Goal: Register for event/course

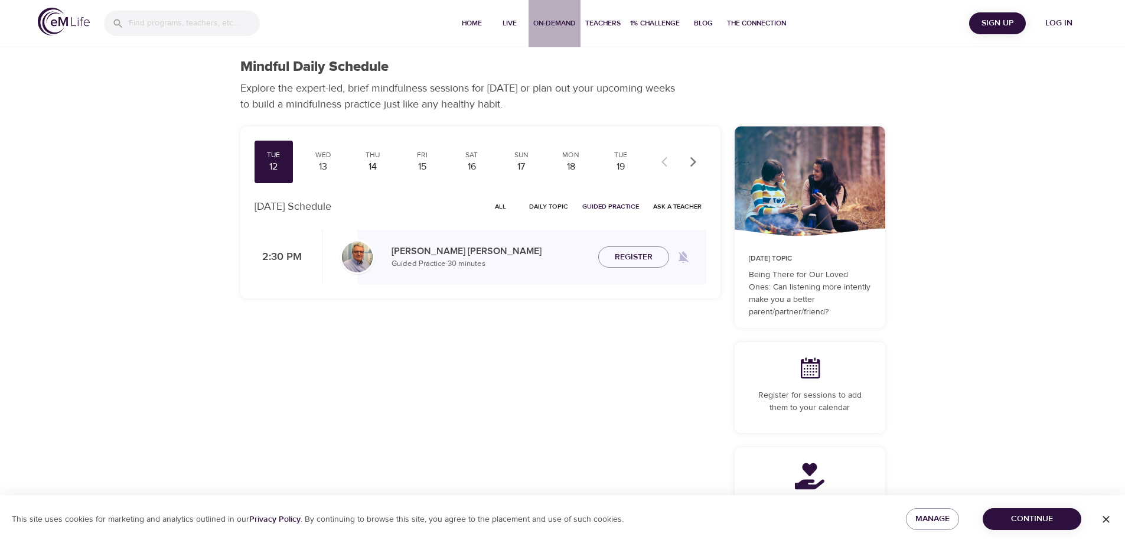
click at [557, 25] on span "On-Demand" at bounding box center [555, 23] width 43 height 12
select select "recent"
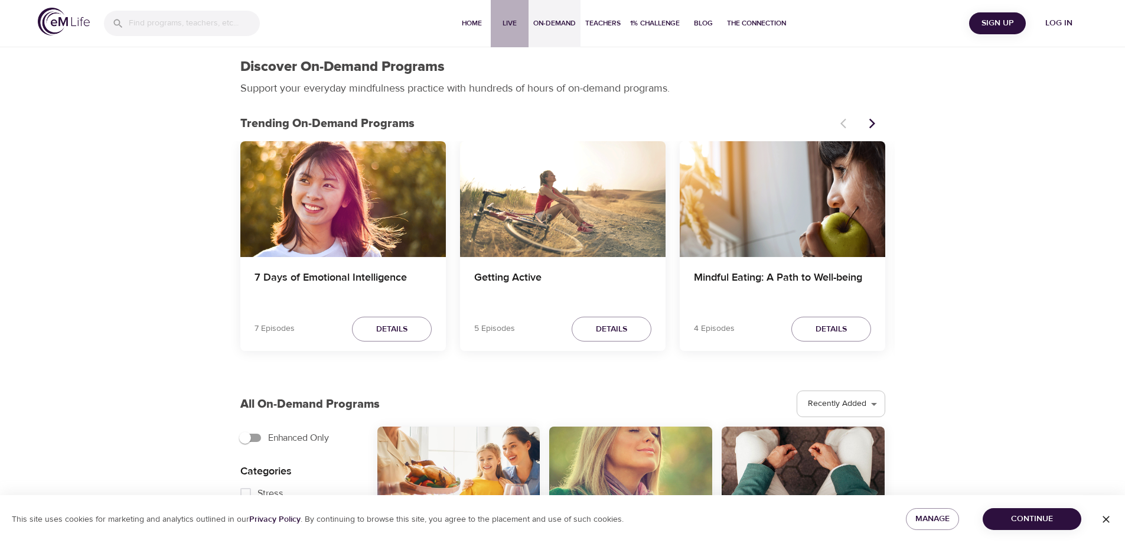
click at [510, 21] on span "Live" at bounding box center [510, 23] width 28 height 12
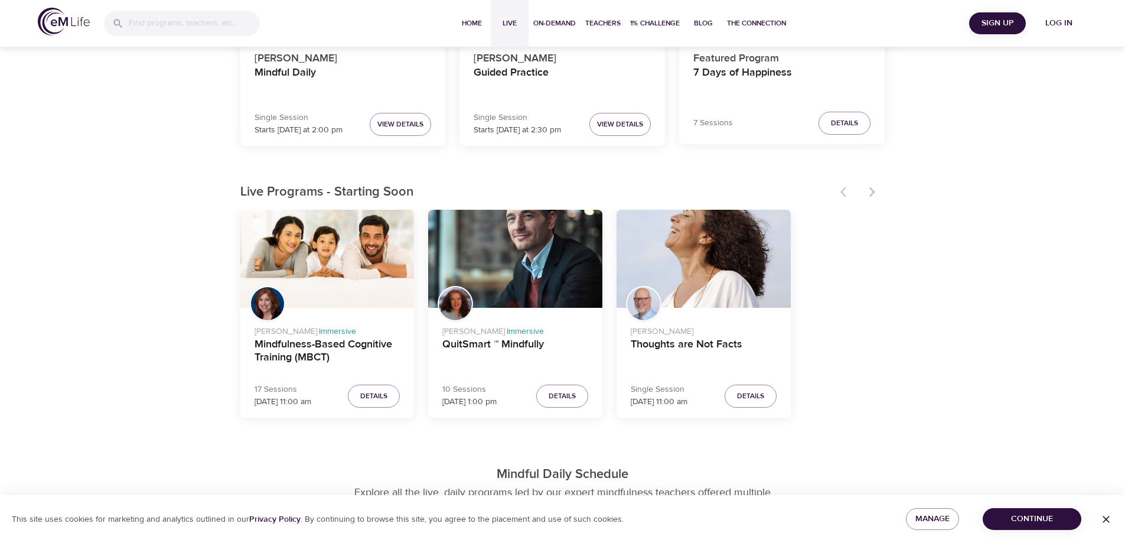
scroll to position [236, 0]
click at [373, 392] on span "Details" at bounding box center [373, 395] width 27 height 12
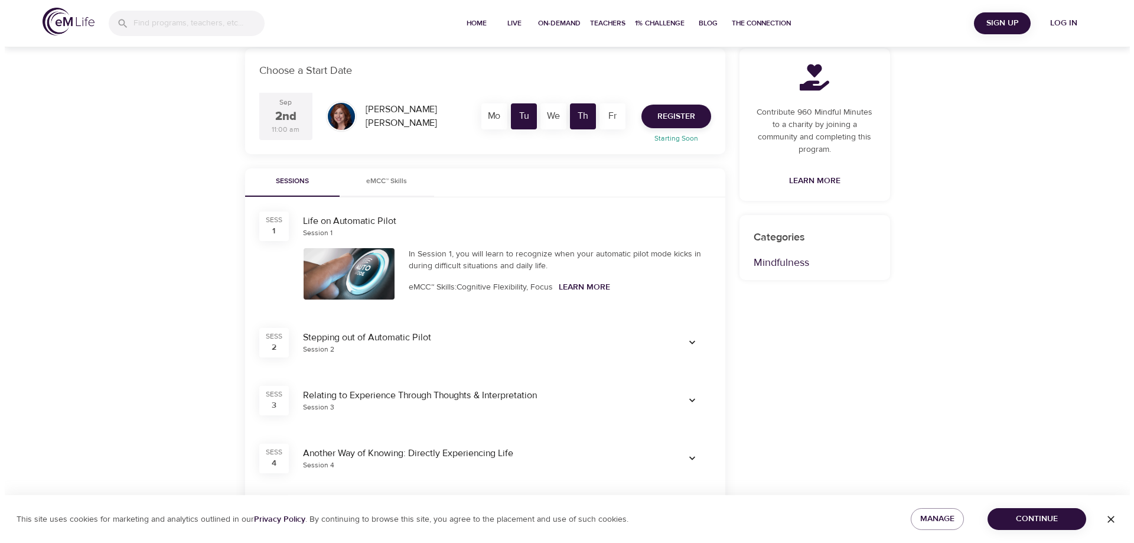
scroll to position [236, 0]
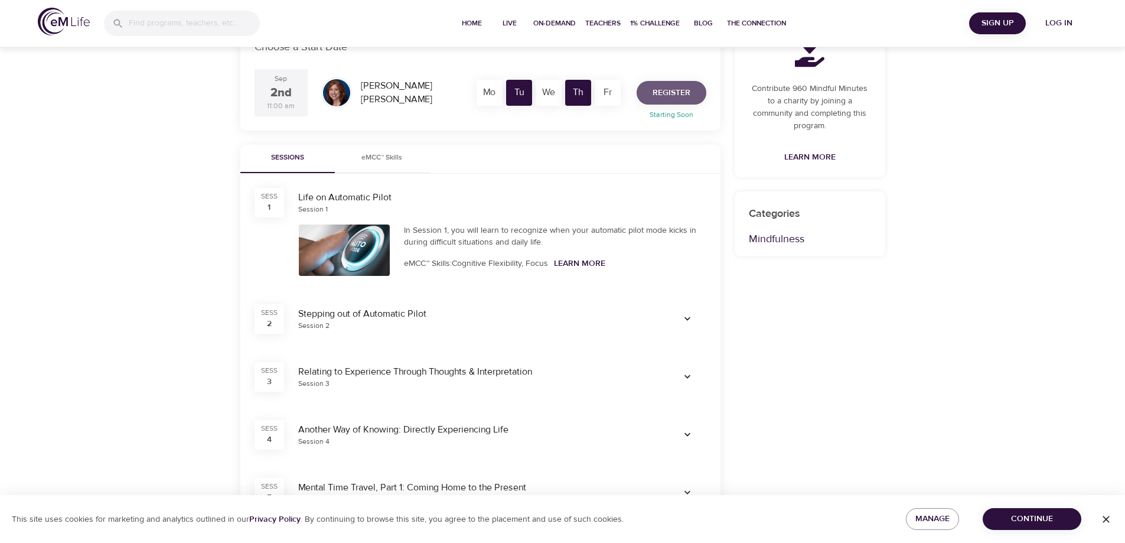
click at [663, 87] on span "Register" at bounding box center [672, 93] width 38 height 15
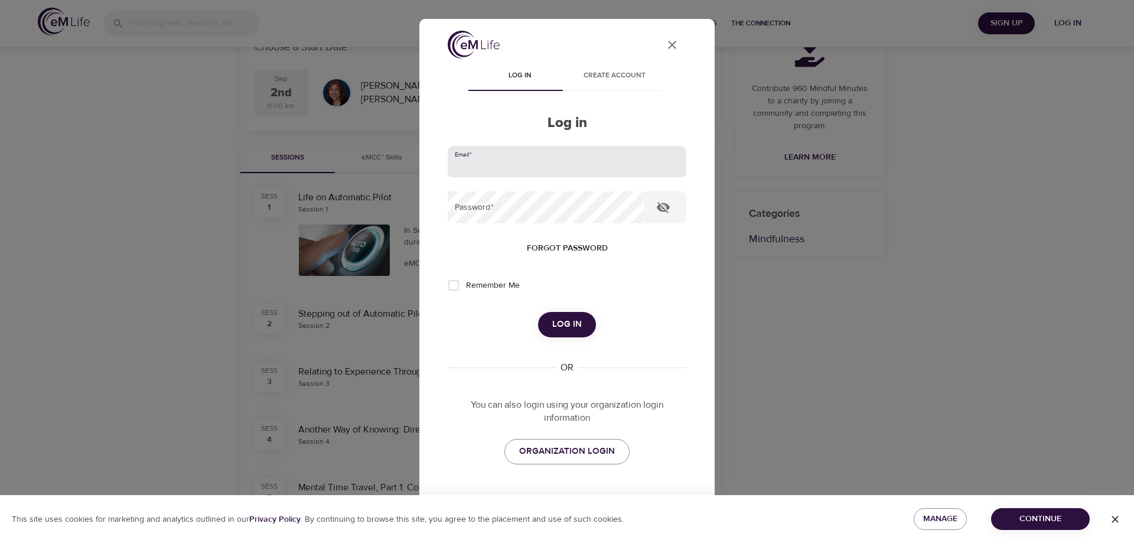
click at [483, 164] on input "email" at bounding box center [567, 162] width 239 height 32
type input "[EMAIL_ADDRESS][DOMAIN_NAME]"
click at [555, 330] on span "Log in" at bounding box center [567, 324] width 30 height 15
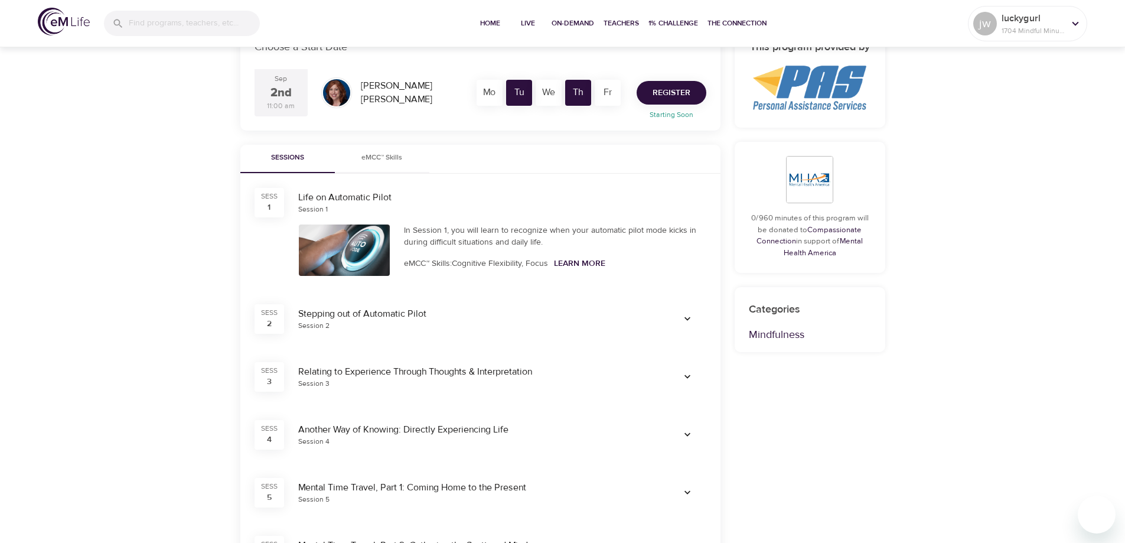
click at [676, 91] on span "Register" at bounding box center [672, 93] width 38 height 15
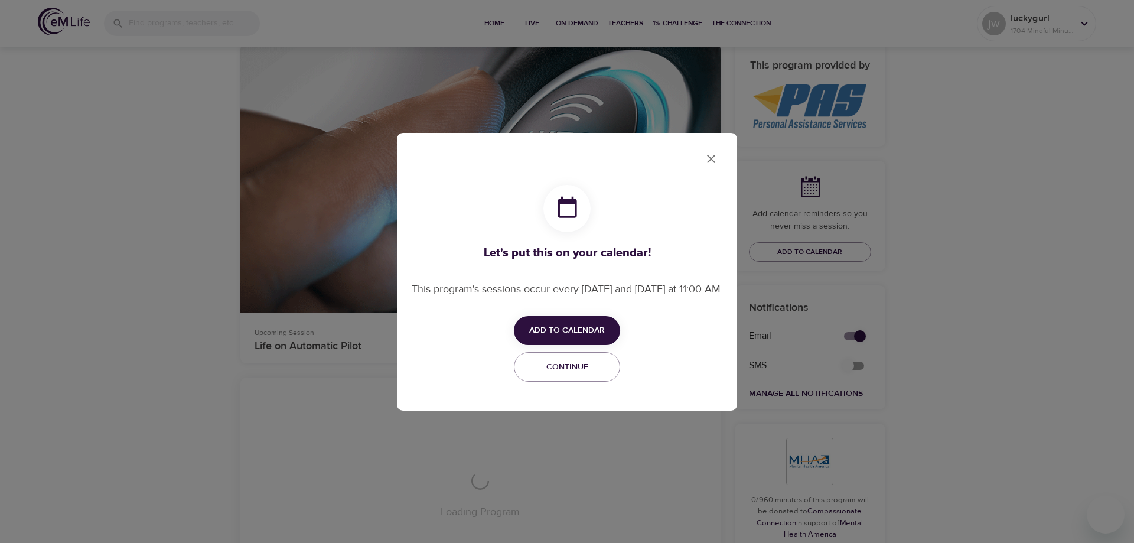
checkbox input "true"
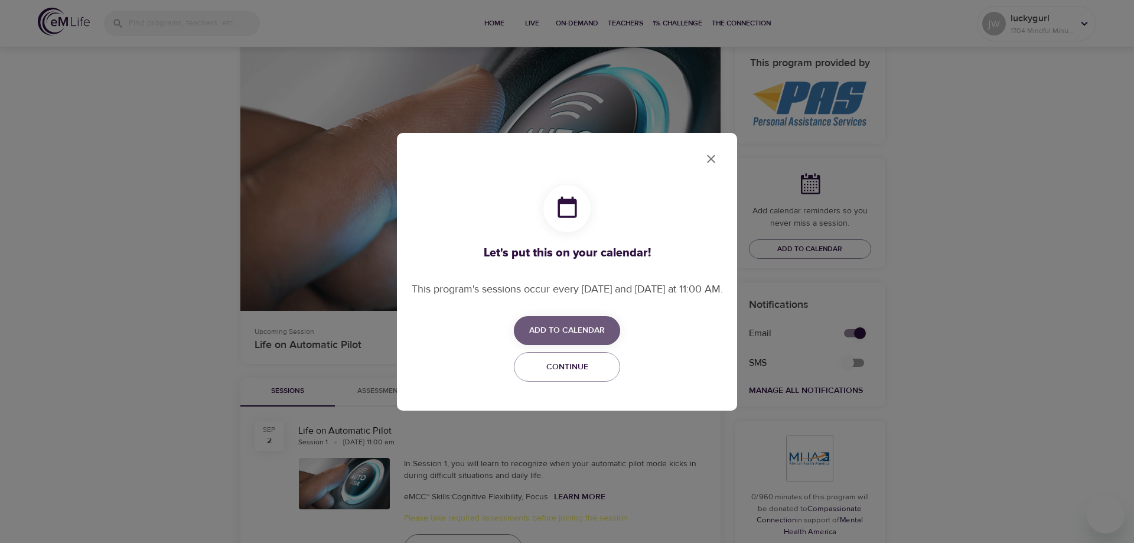
click at [555, 334] on span "Add to Calendar" at bounding box center [567, 330] width 76 height 15
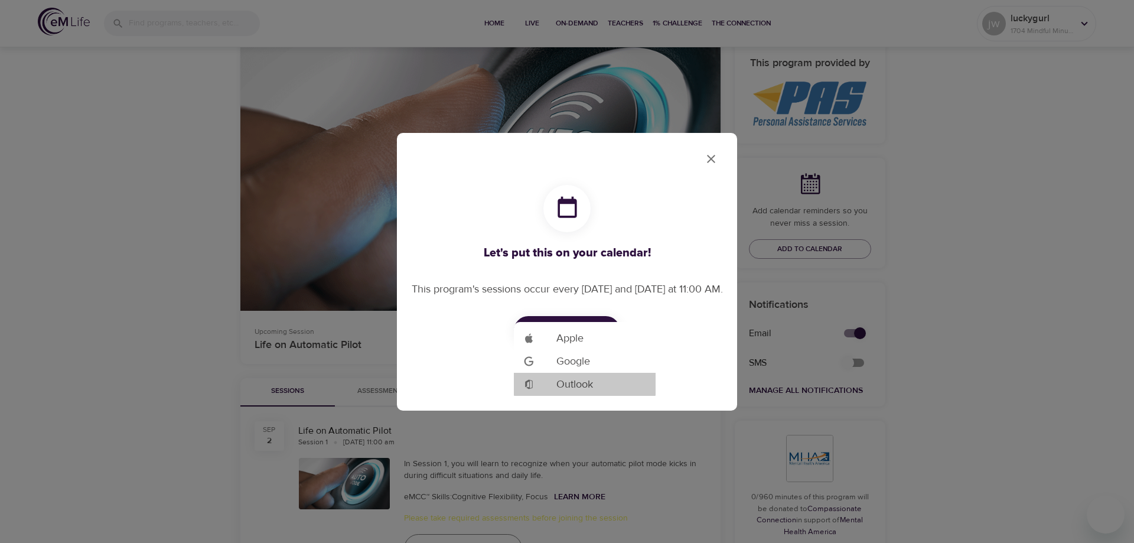
click at [587, 384] on span "Outlook" at bounding box center [575, 384] width 37 height 16
click at [710, 156] on div at bounding box center [567, 271] width 1134 height 543
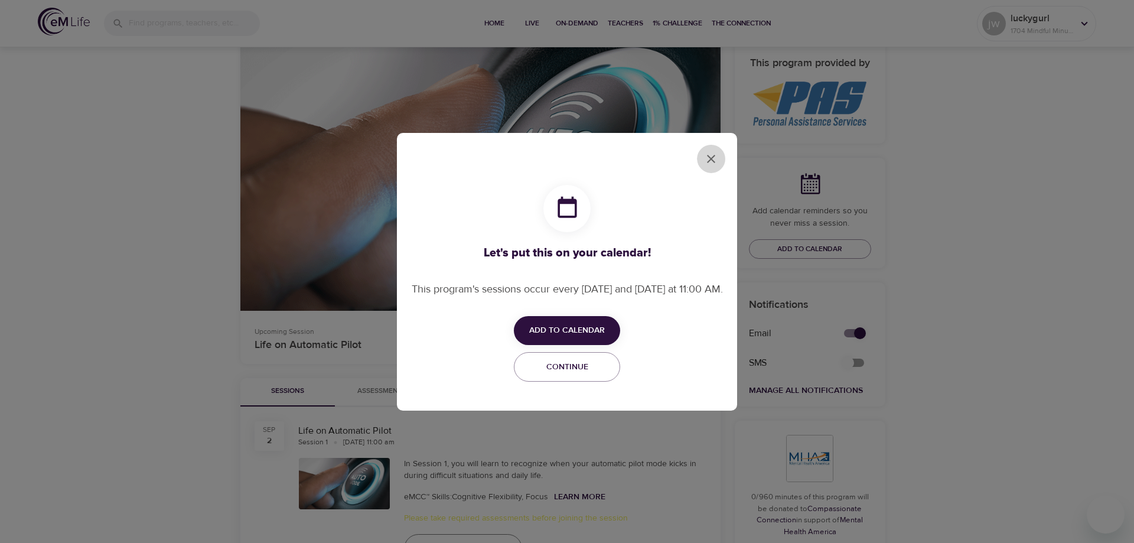
click at [709, 156] on icon "close" at bounding box center [711, 159] width 8 height 8
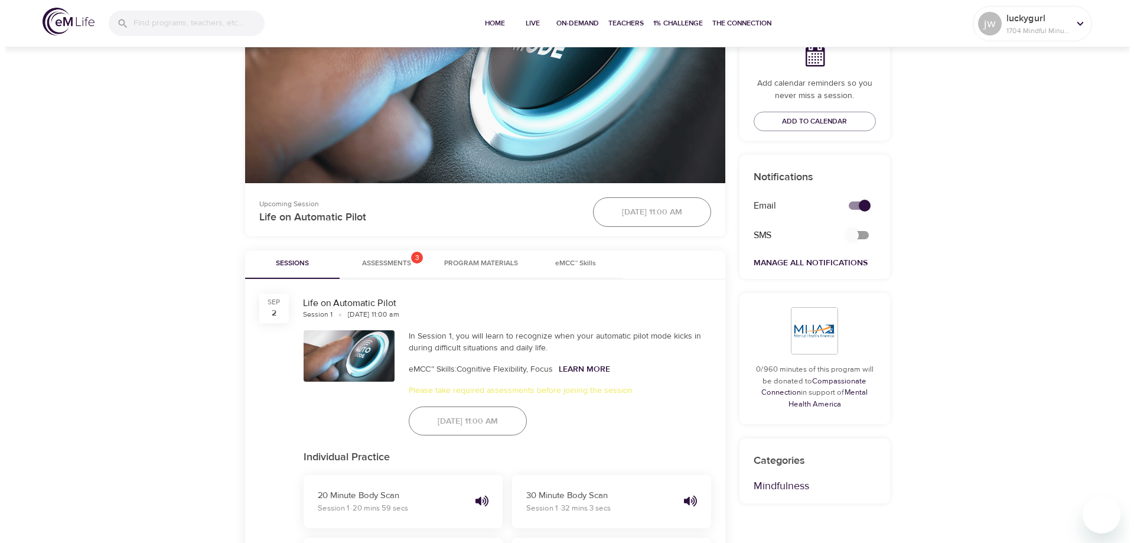
scroll to position [354, 0]
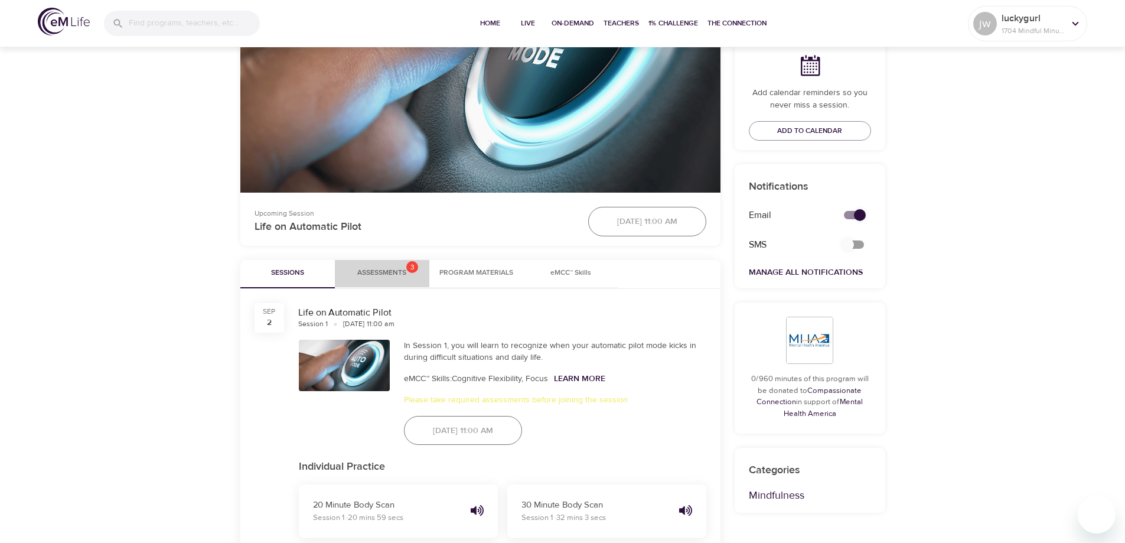
click at [379, 271] on span "Assessments 3" at bounding box center [381, 273] width 49 height 12
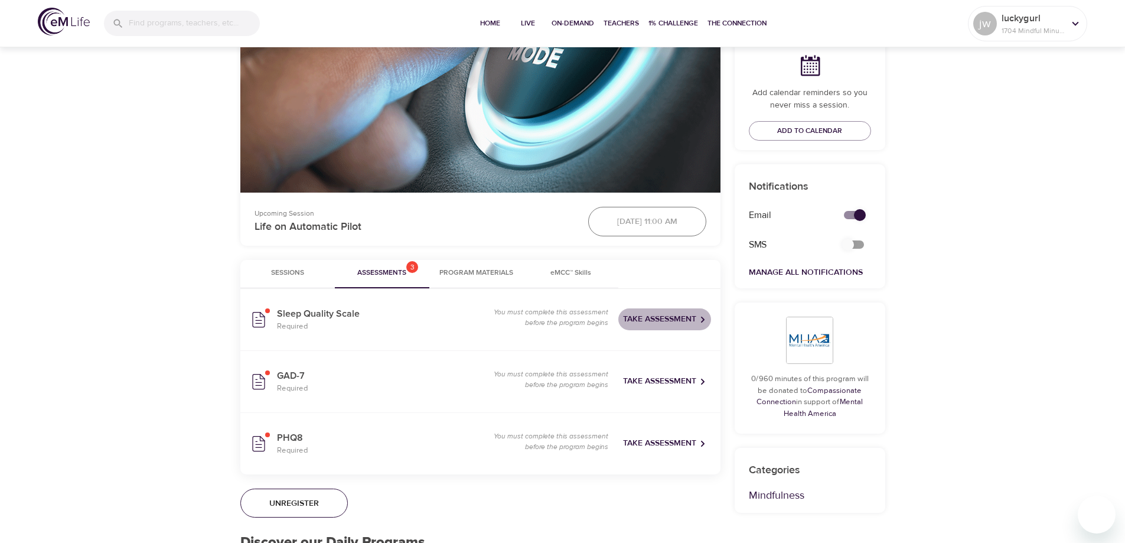
click at [648, 318] on span "Take Assessment" at bounding box center [664, 319] width 83 height 15
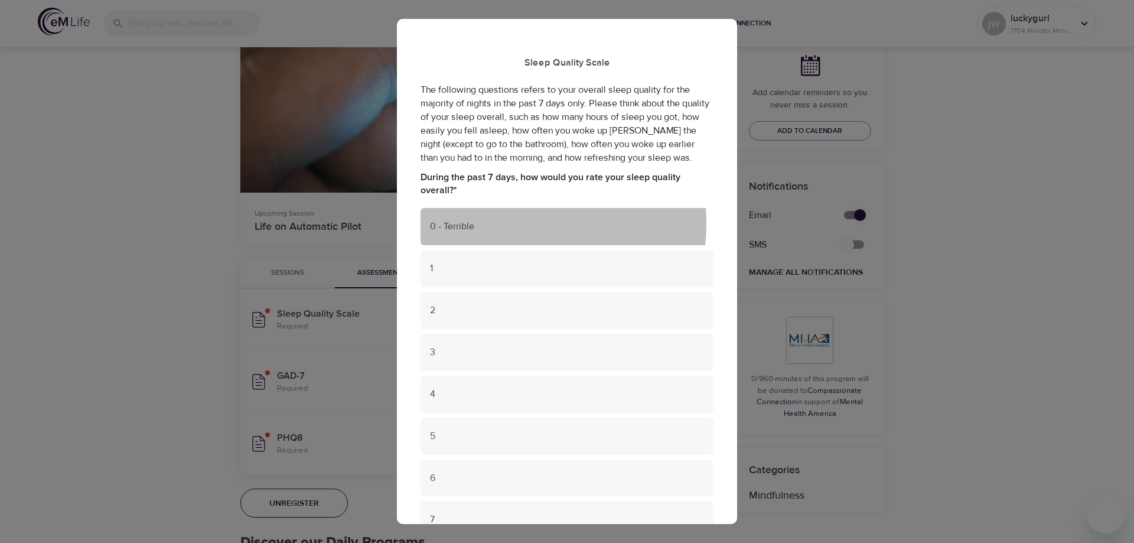
click at [458, 223] on span "0 - Terrible" at bounding box center [567, 227] width 274 height 14
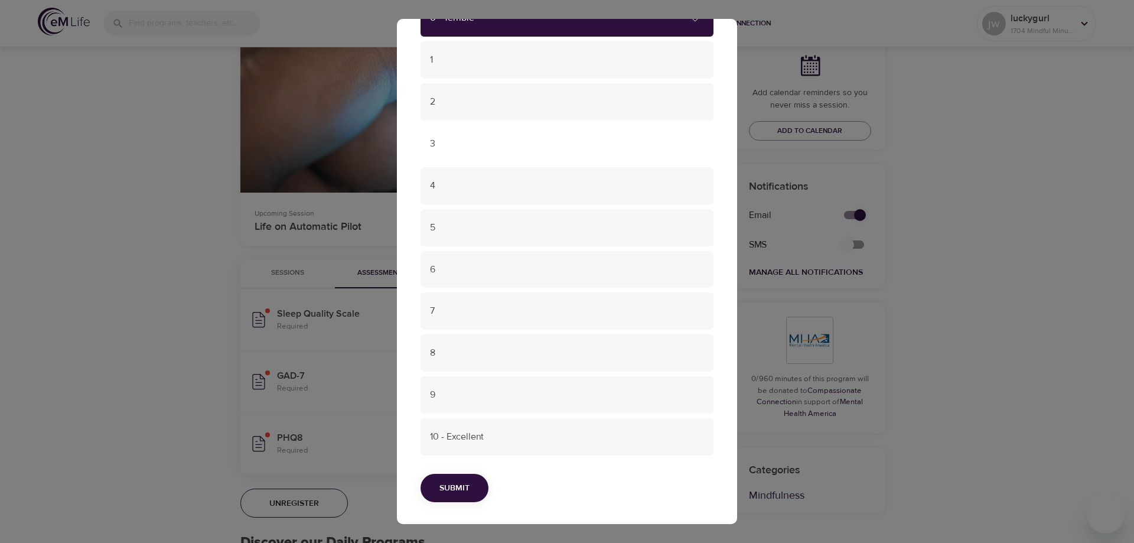
scroll to position [210, 0]
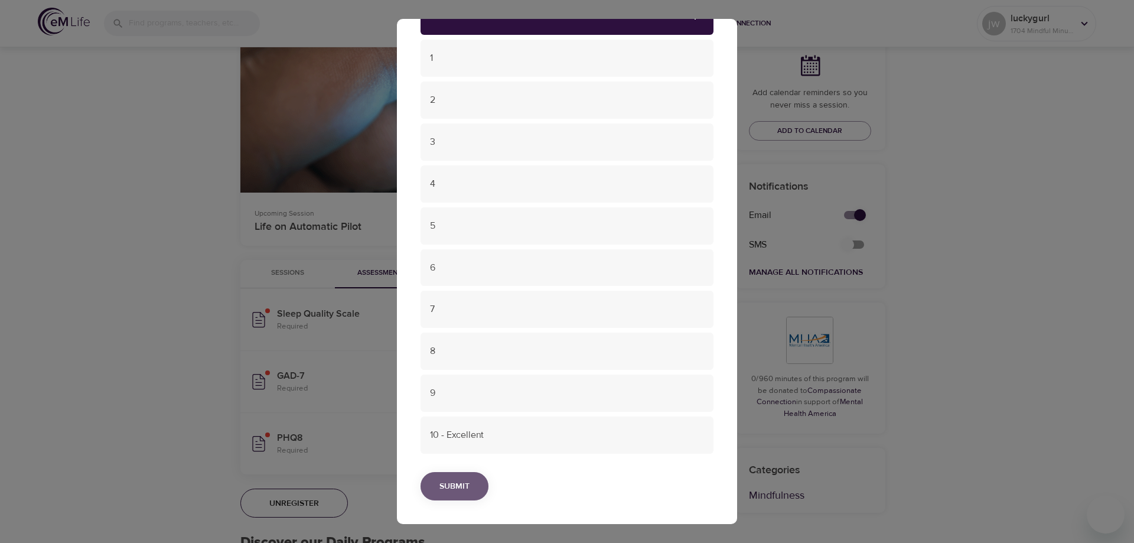
click at [453, 483] on span "Submit" at bounding box center [455, 486] width 30 height 15
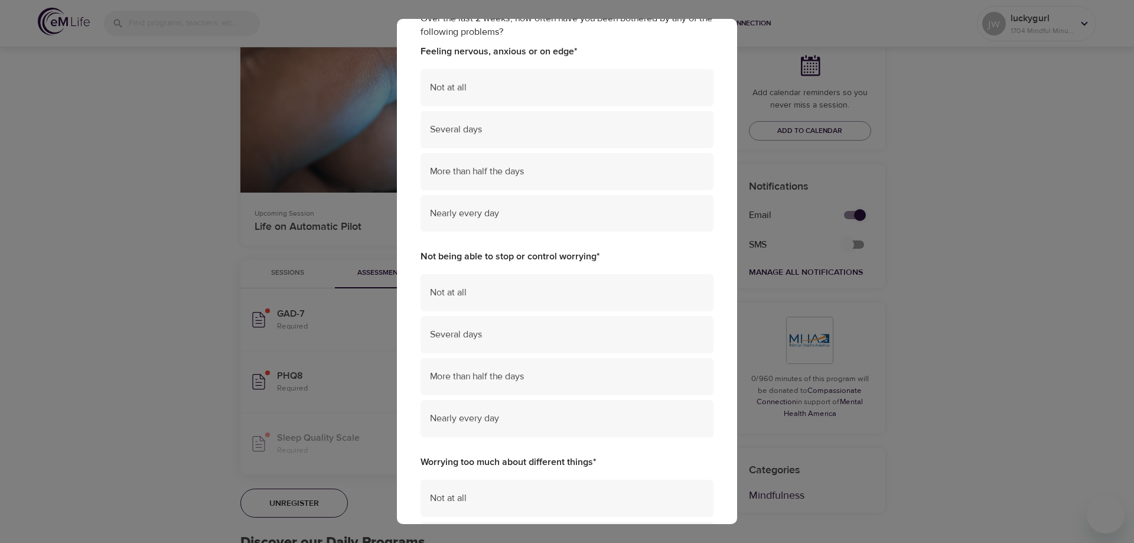
scroll to position [0, 0]
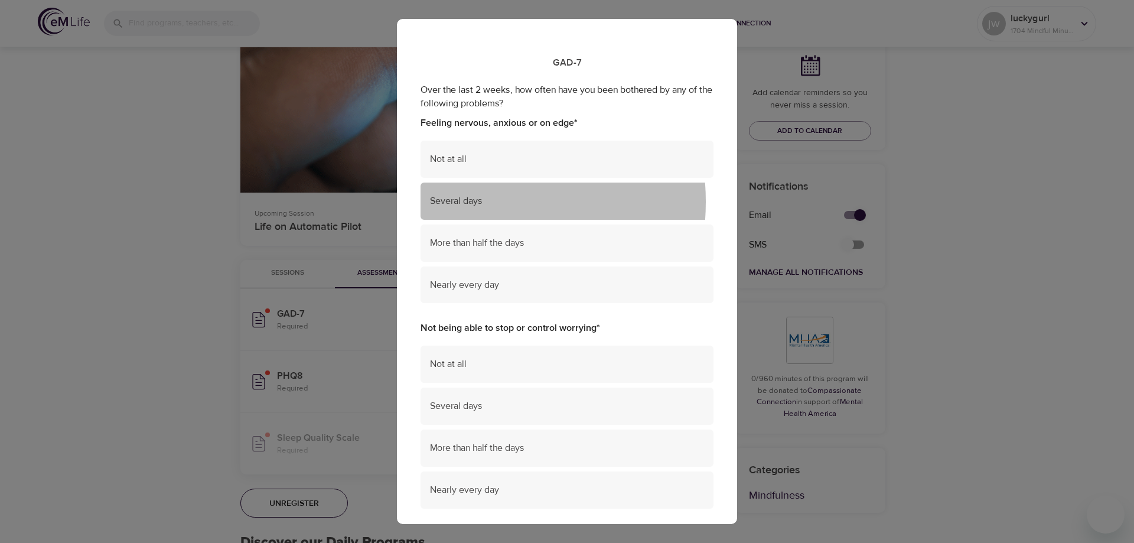
click at [457, 202] on span "Several days" at bounding box center [567, 201] width 274 height 14
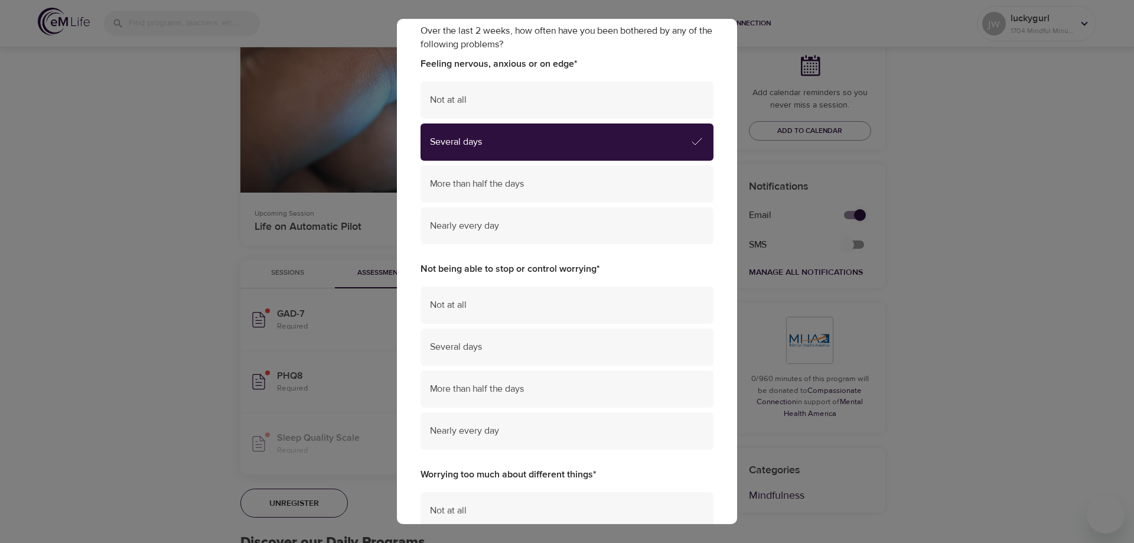
scroll to position [118, 0]
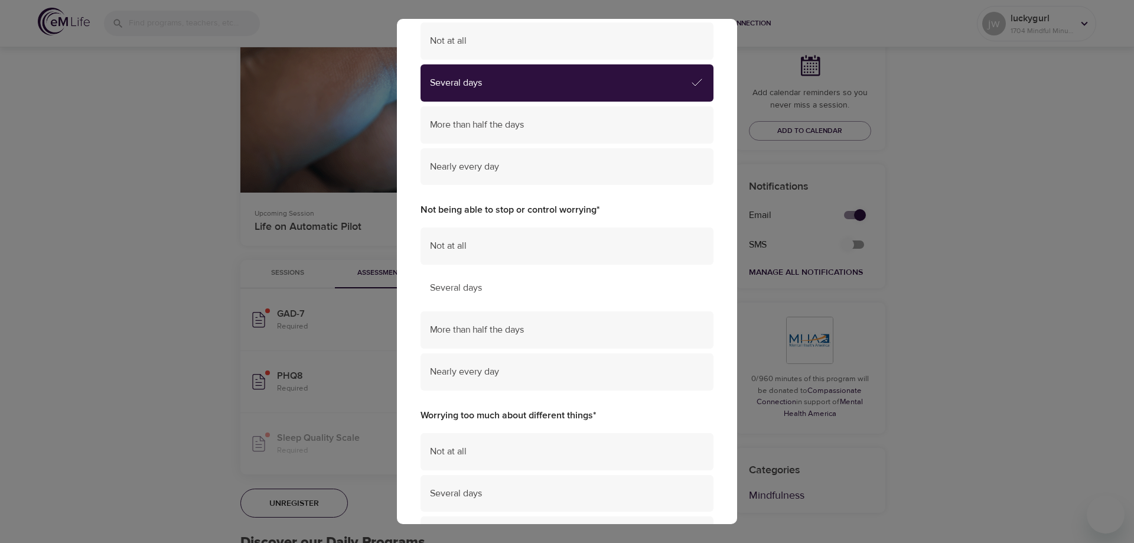
click at [465, 287] on span "Several days" at bounding box center [567, 288] width 274 height 14
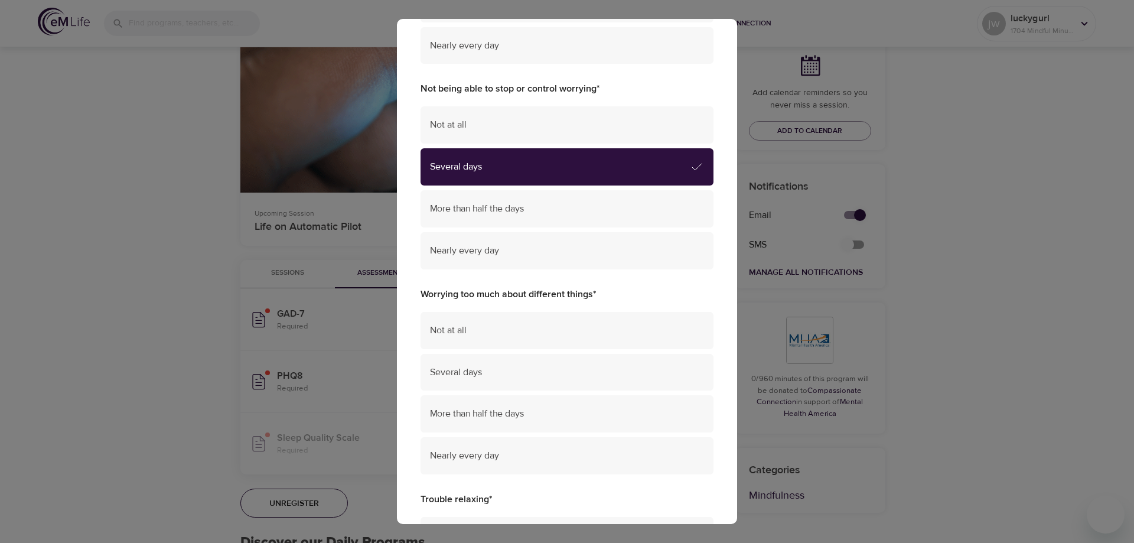
scroll to position [295, 0]
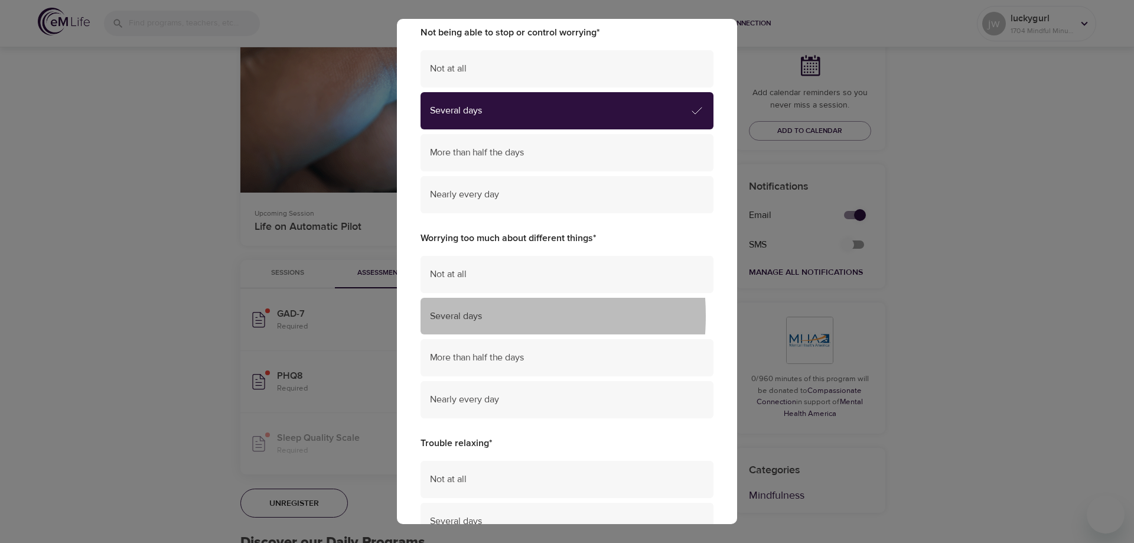
click at [456, 316] on span "Several days" at bounding box center [567, 317] width 274 height 14
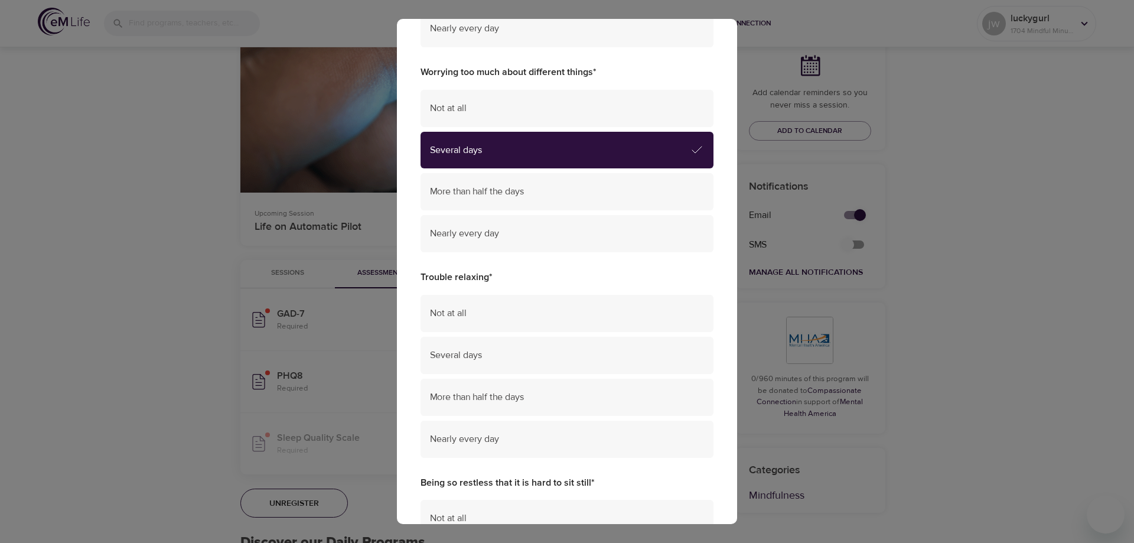
scroll to position [473, 0]
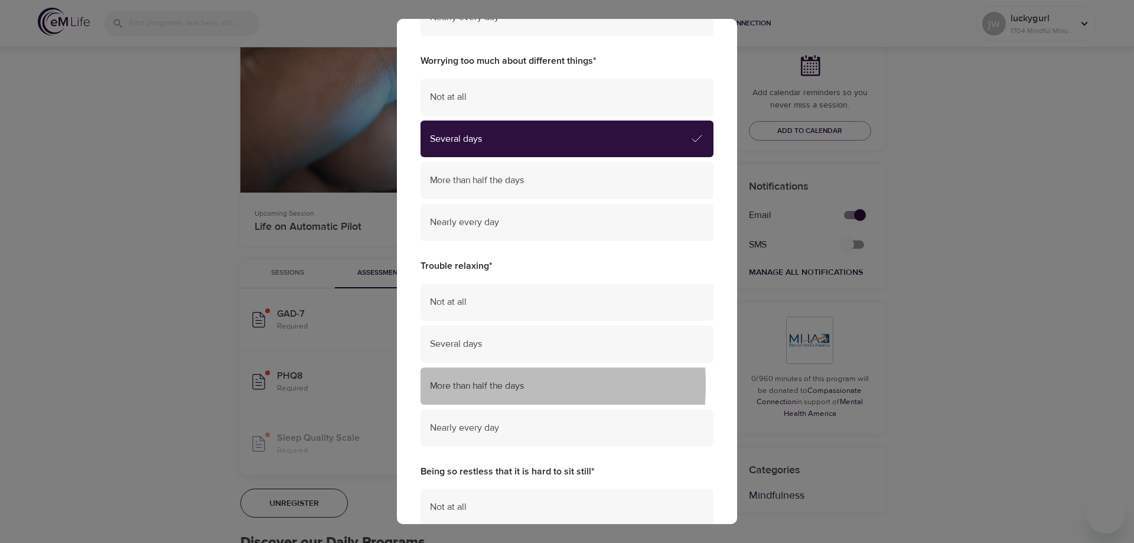
click at [455, 385] on span "More than half the days" at bounding box center [567, 386] width 274 height 14
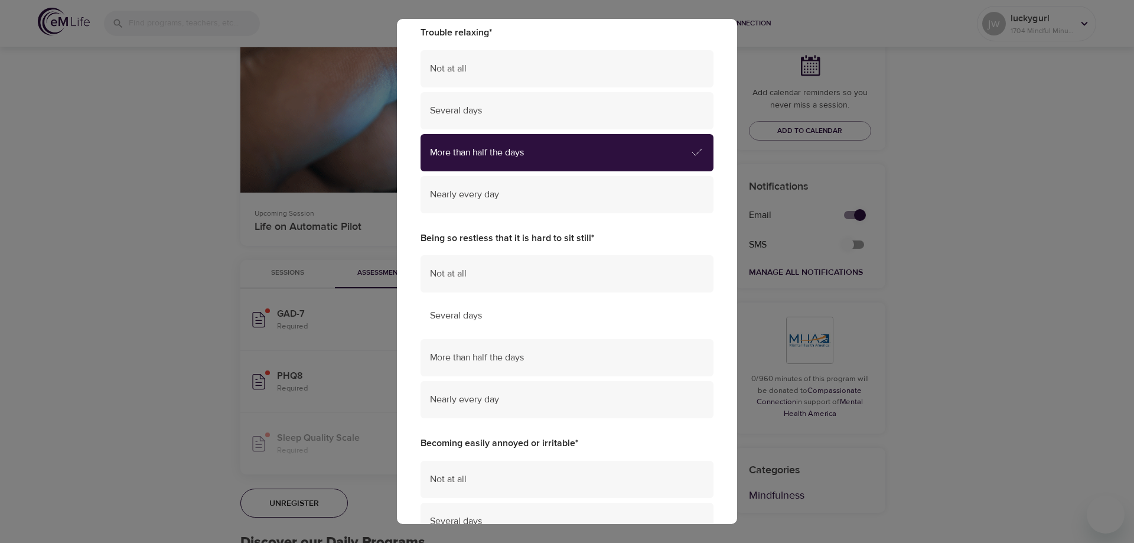
scroll to position [709, 0]
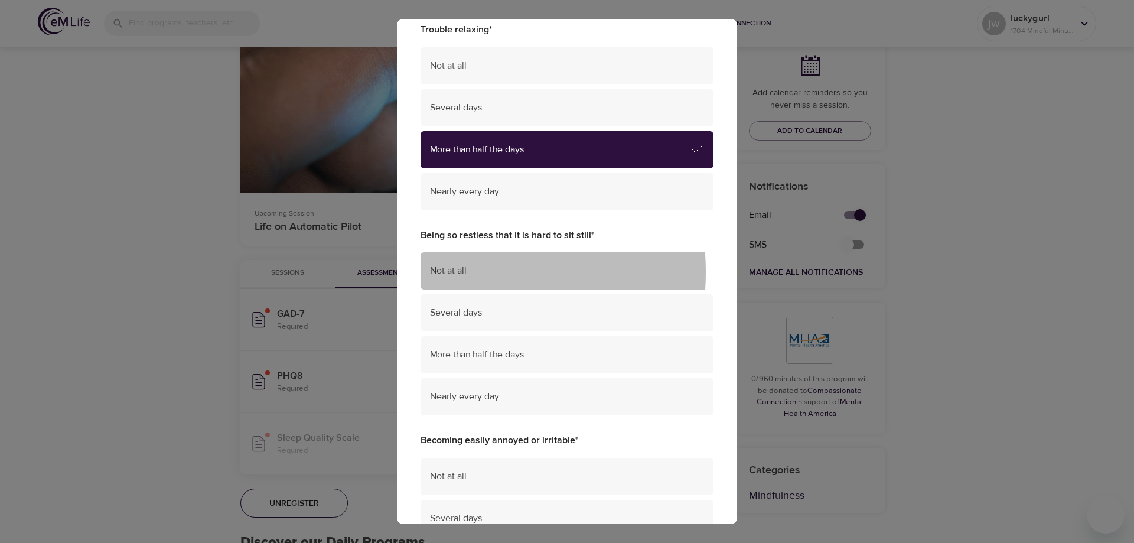
click at [444, 272] on span "Not at all" at bounding box center [567, 271] width 274 height 14
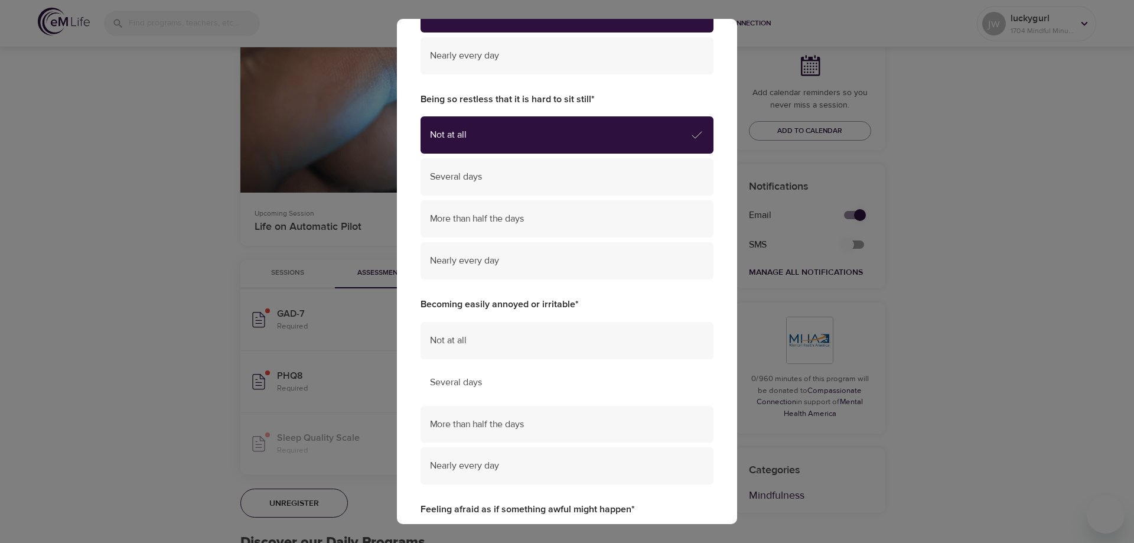
scroll to position [886, 0]
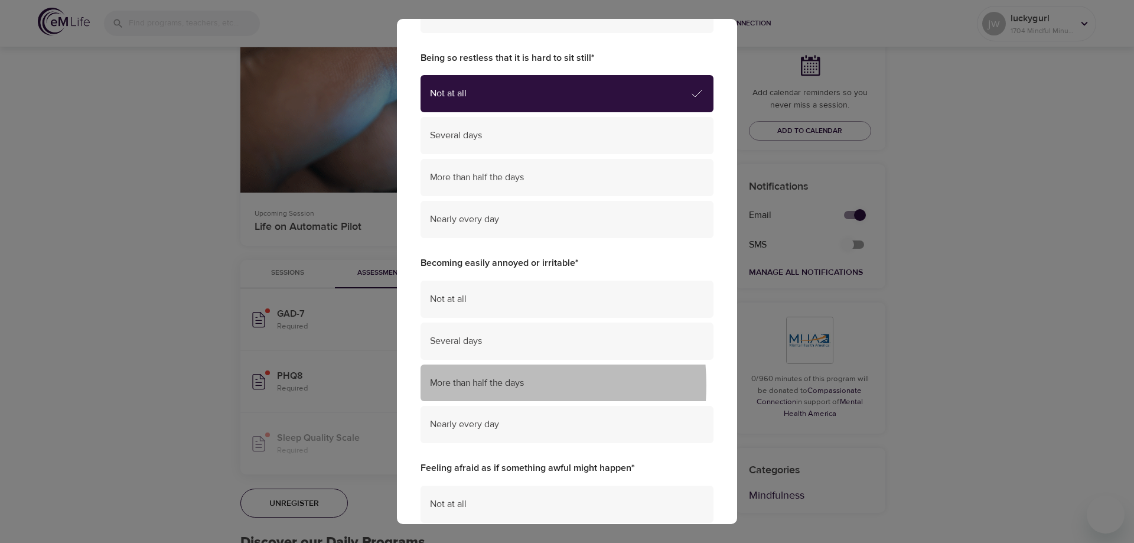
click at [474, 385] on span "More than half the days" at bounding box center [567, 383] width 274 height 14
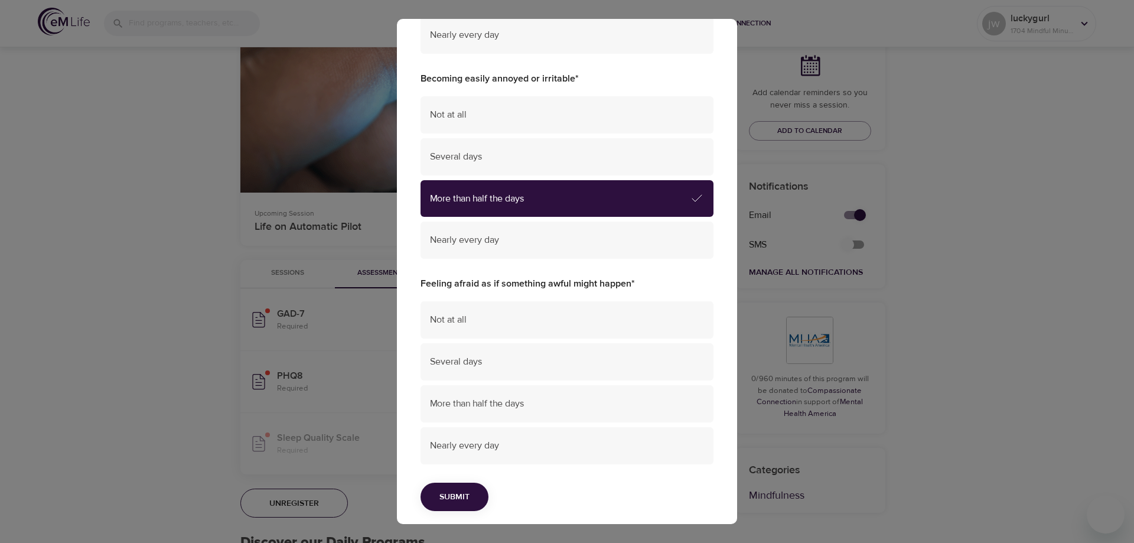
scroll to position [1081, 0]
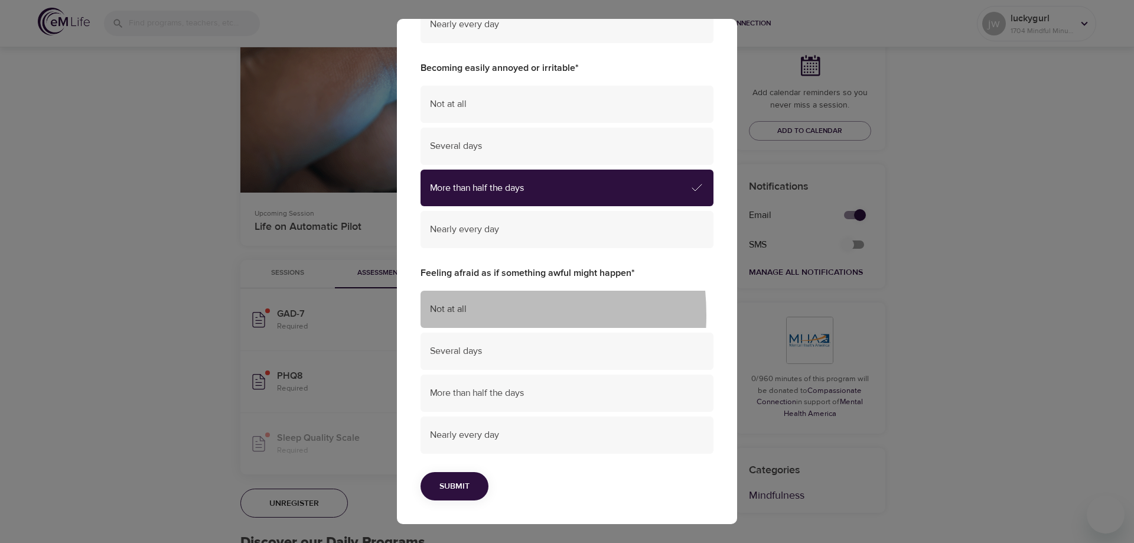
click at [448, 315] on span "Not at all" at bounding box center [567, 309] width 274 height 14
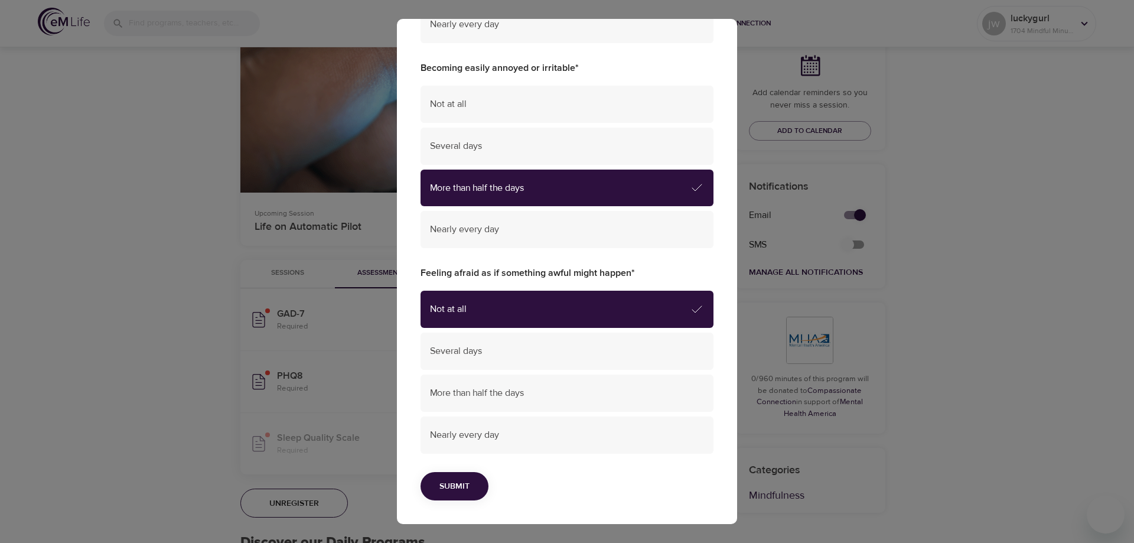
click at [453, 486] on span "Submit" at bounding box center [455, 486] width 30 height 15
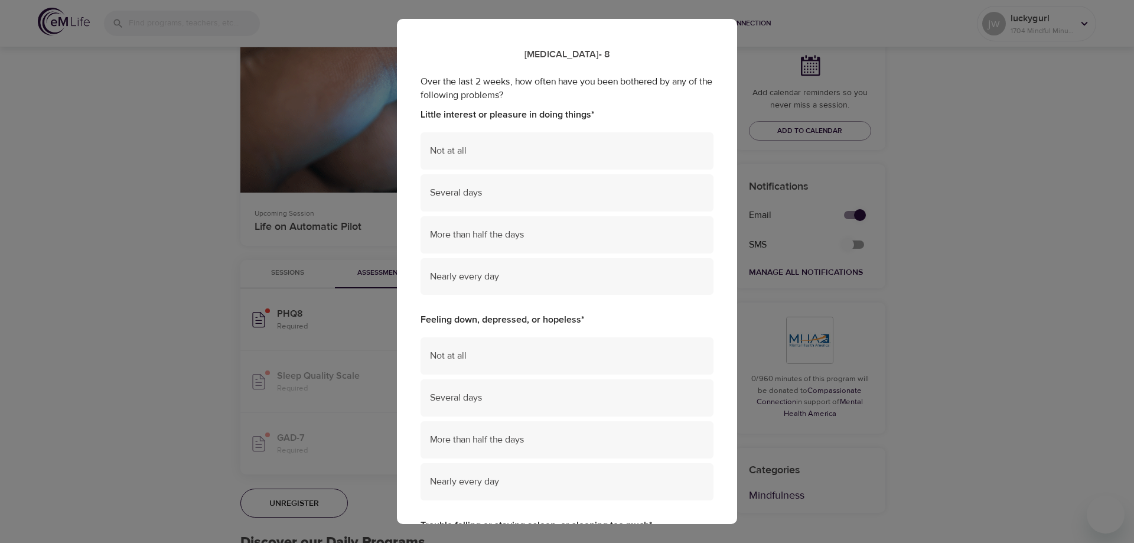
scroll to position [0, 0]
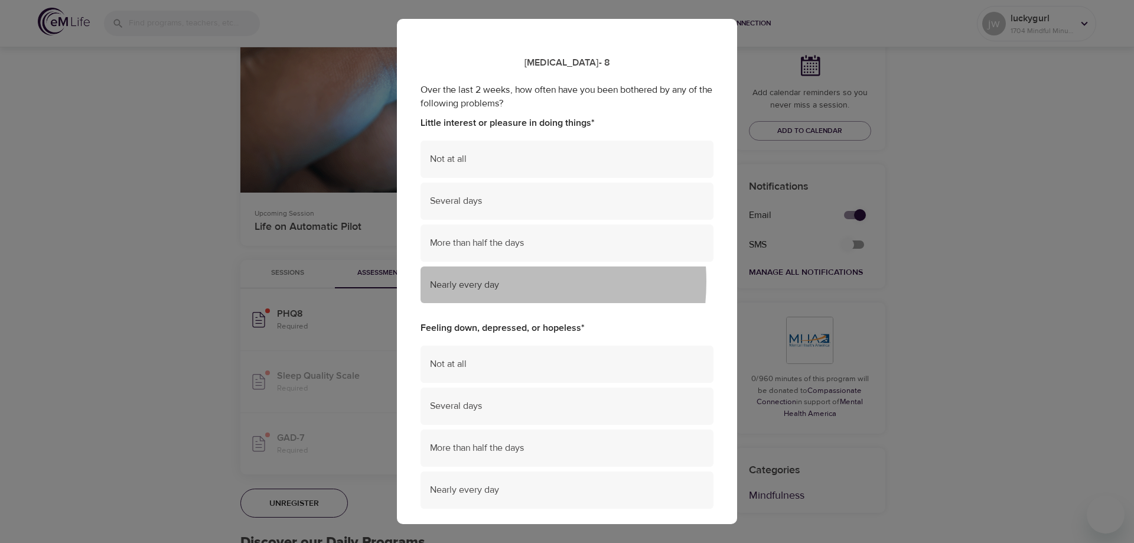
click at [476, 282] on span "Nearly every day" at bounding box center [567, 285] width 274 height 14
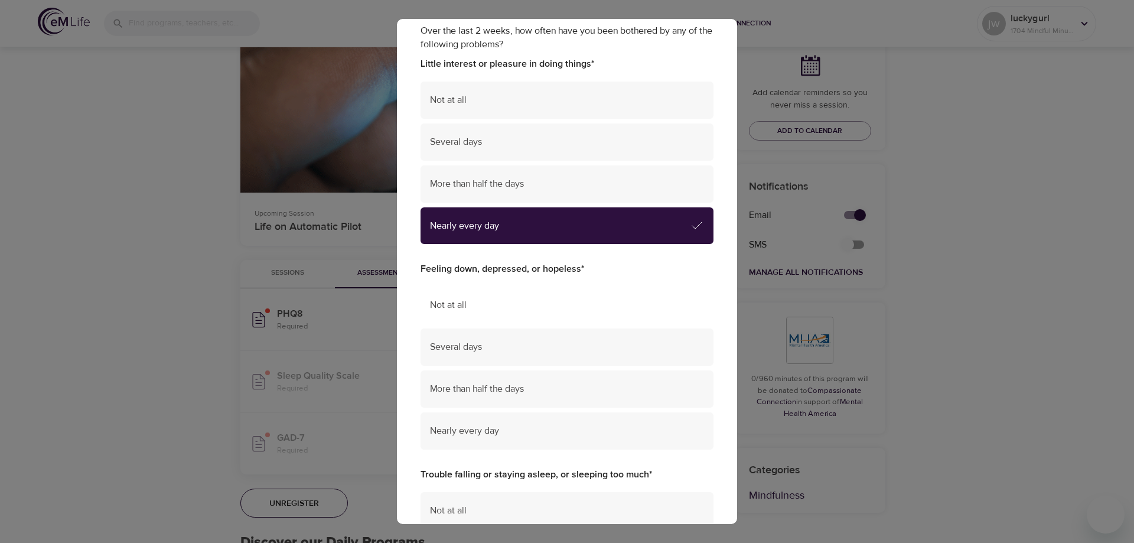
scroll to position [118, 0]
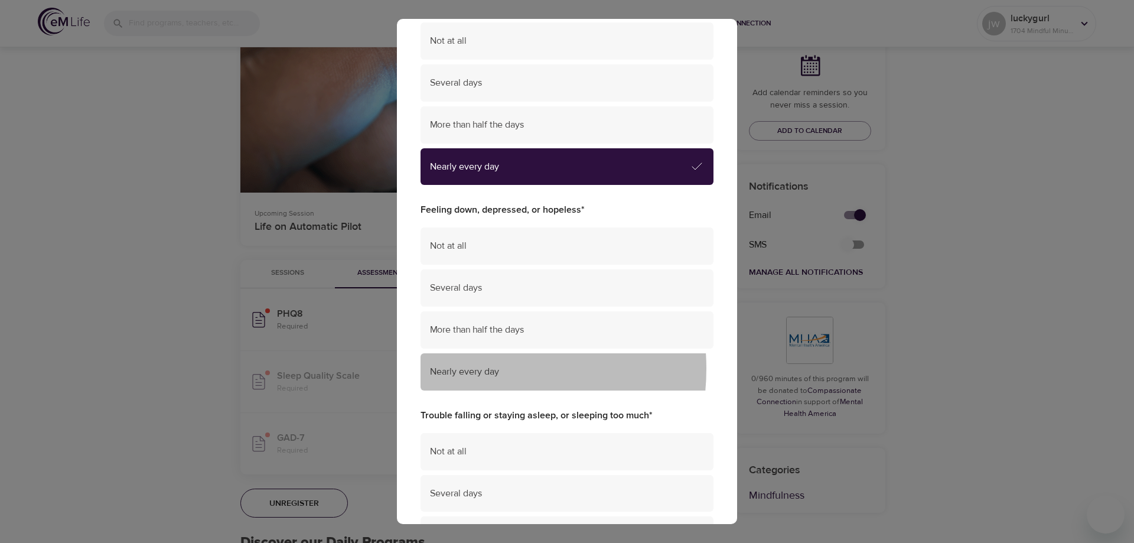
click at [470, 369] on span "Nearly every day" at bounding box center [567, 372] width 274 height 14
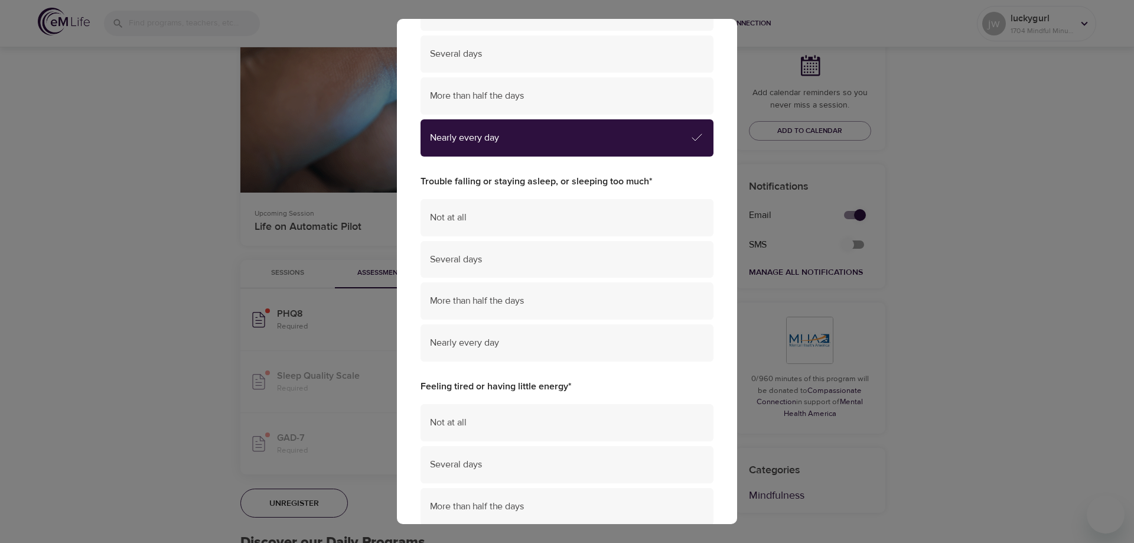
scroll to position [354, 0]
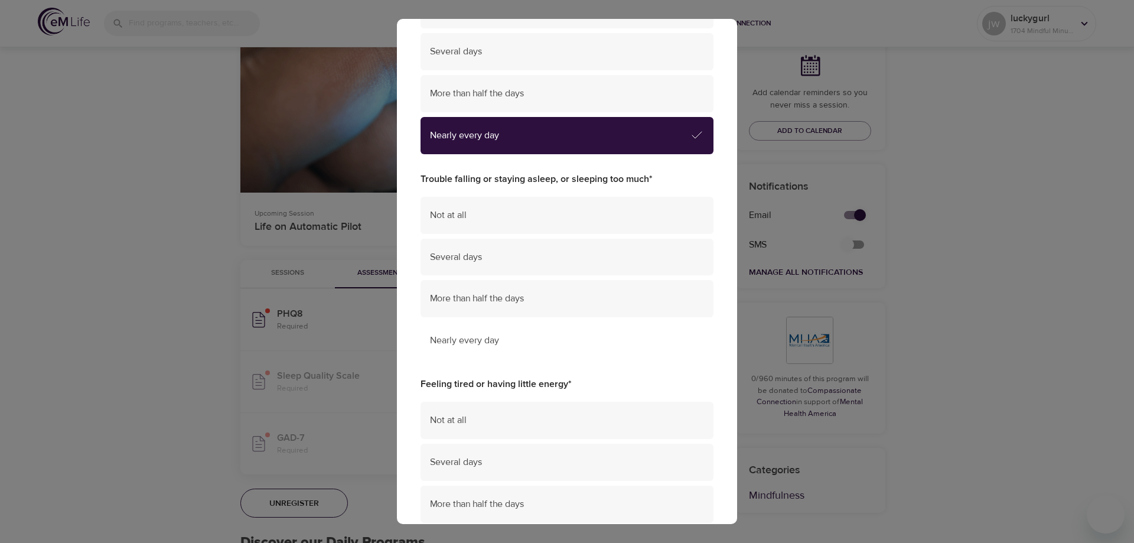
click at [473, 340] on span "Nearly every day" at bounding box center [567, 341] width 274 height 14
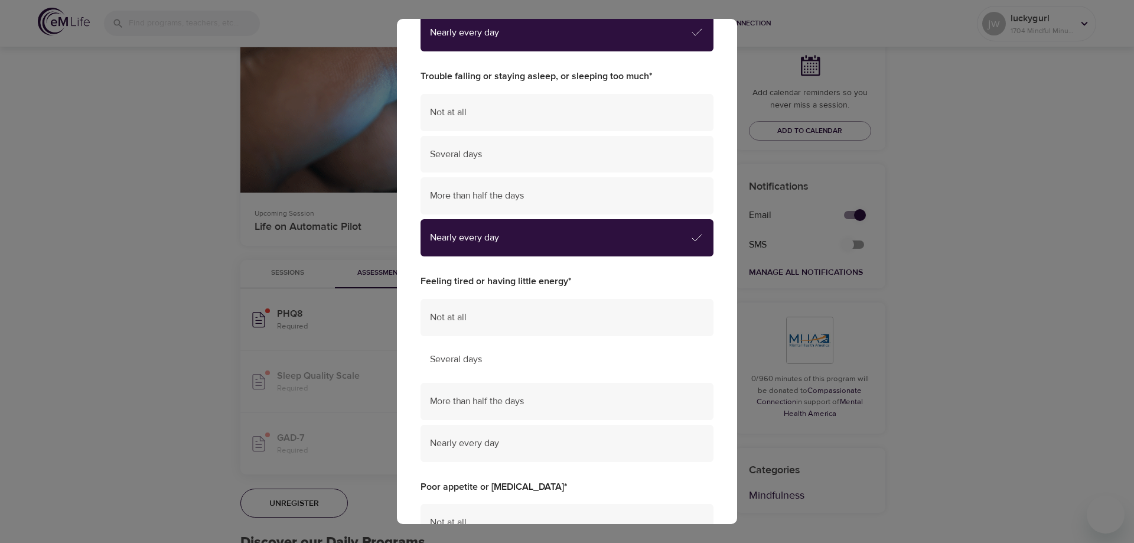
scroll to position [473, 0]
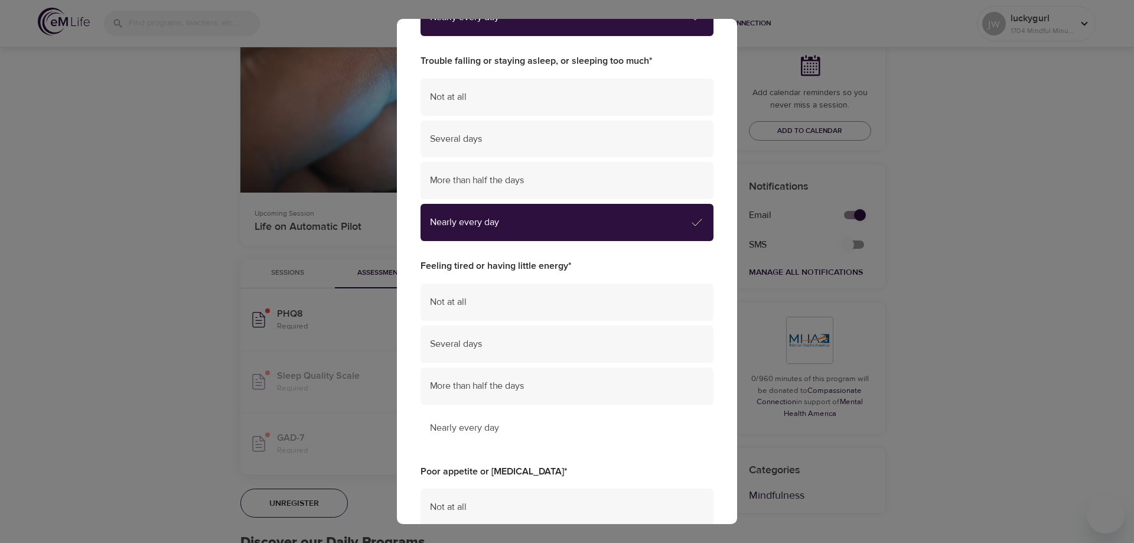
click at [466, 424] on span "Nearly every day" at bounding box center [567, 428] width 274 height 14
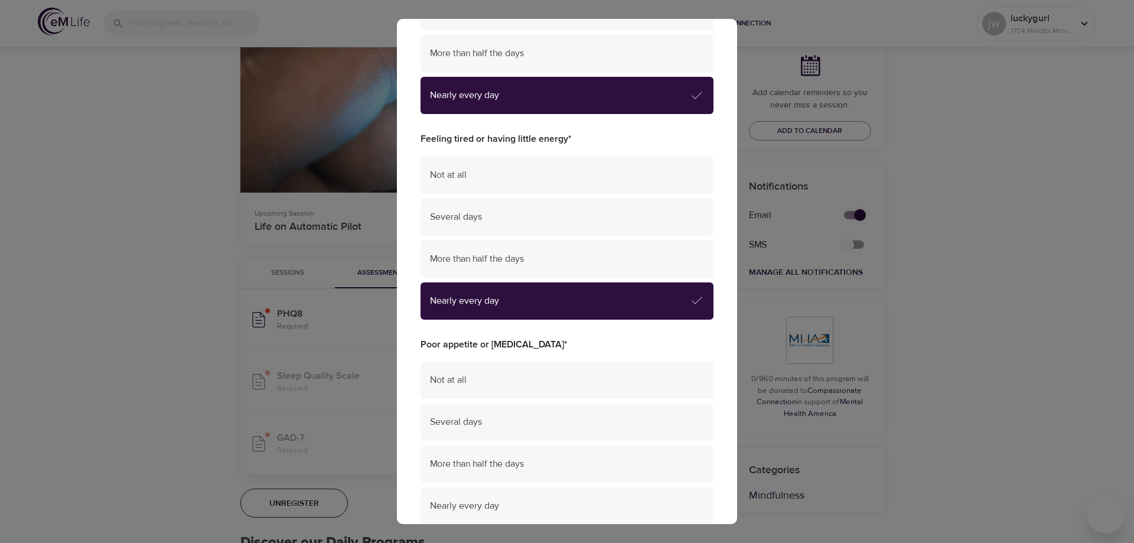
scroll to position [650, 0]
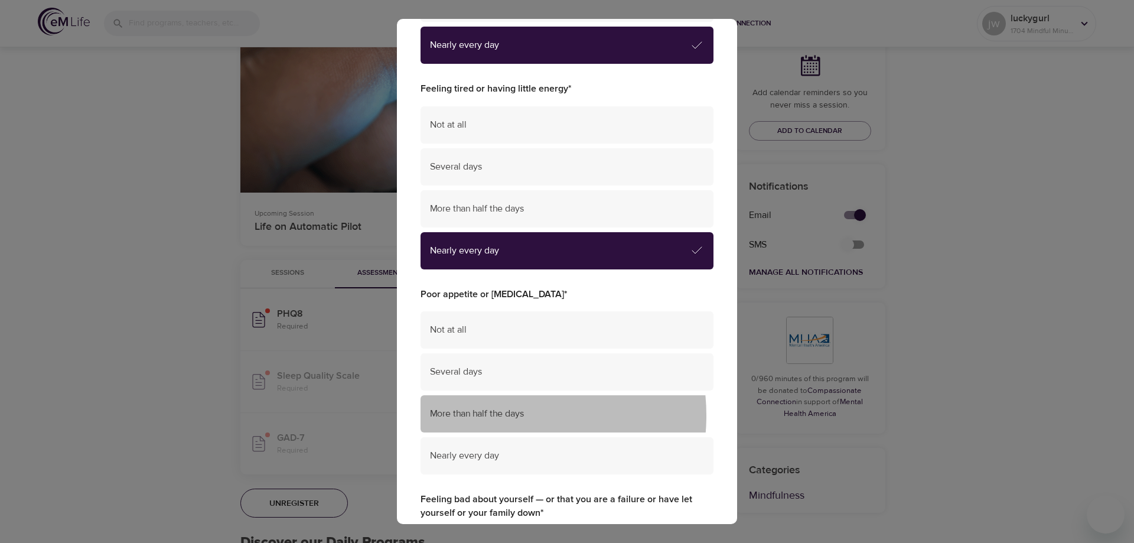
click at [498, 415] on span "More than half the days" at bounding box center [567, 414] width 274 height 14
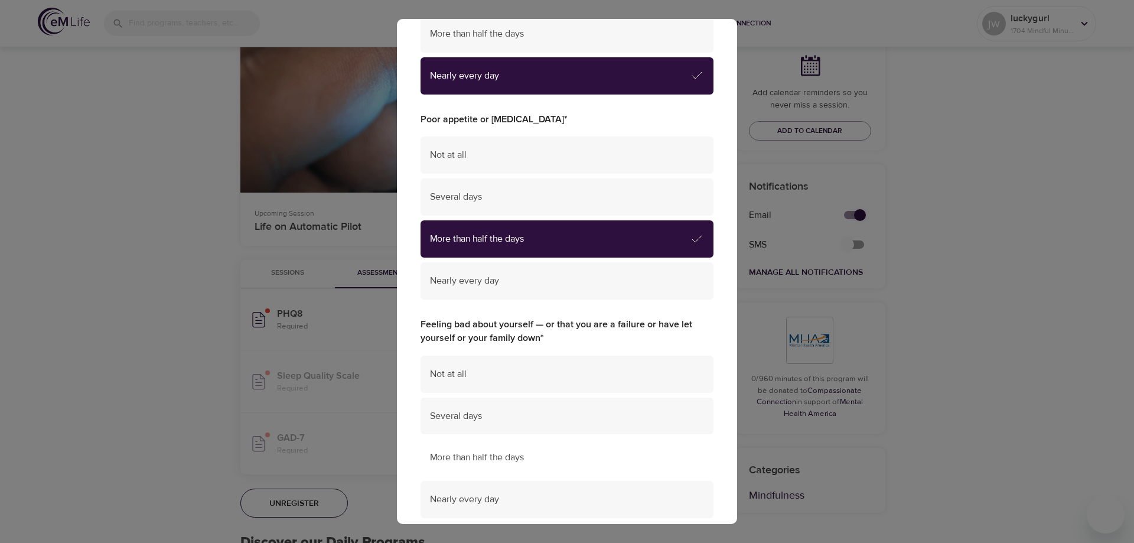
scroll to position [886, 0]
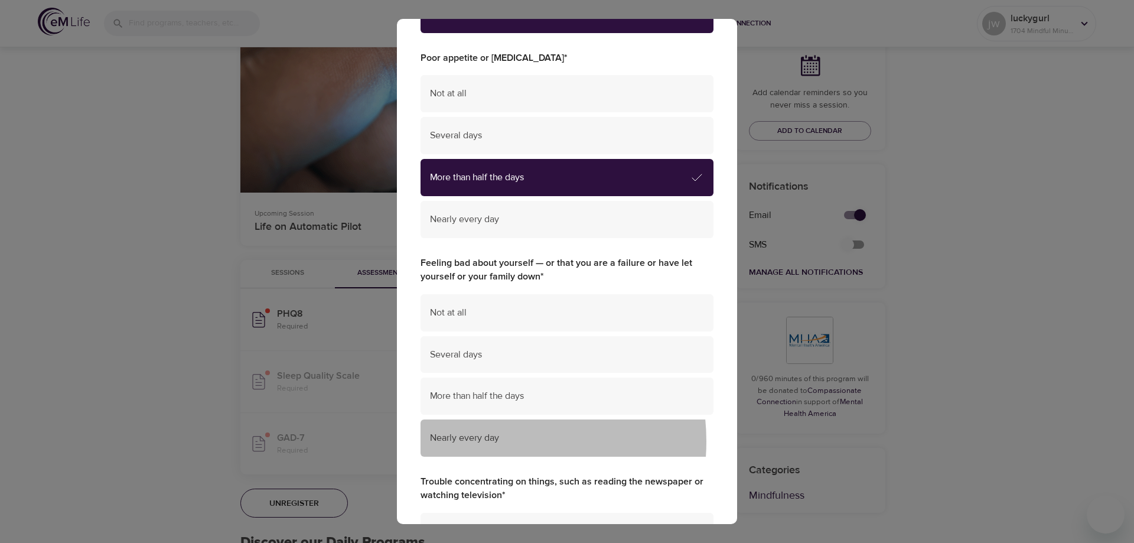
click at [484, 441] on span "Nearly every day" at bounding box center [567, 438] width 274 height 14
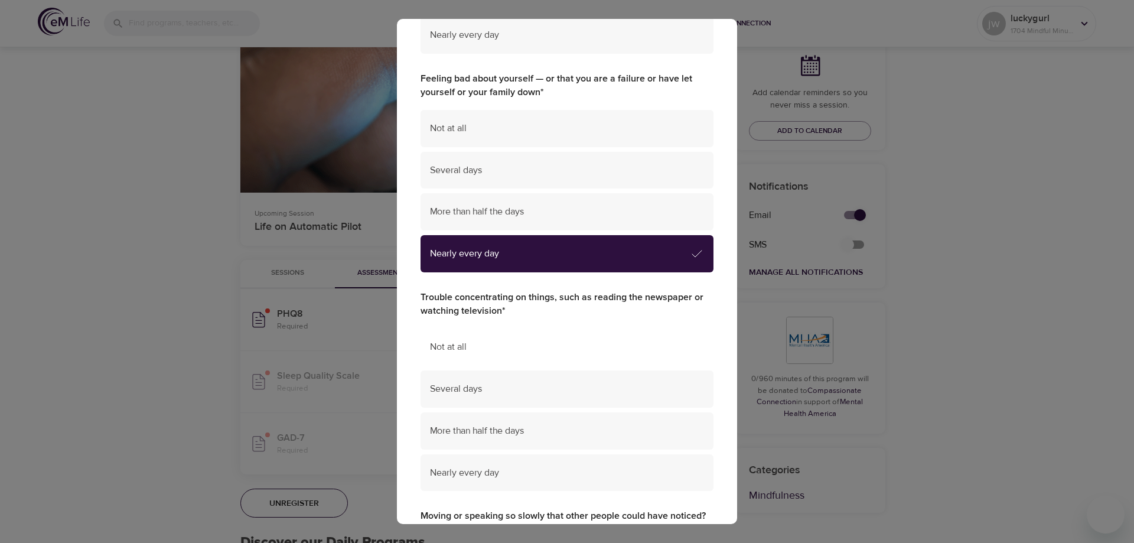
scroll to position [1123, 0]
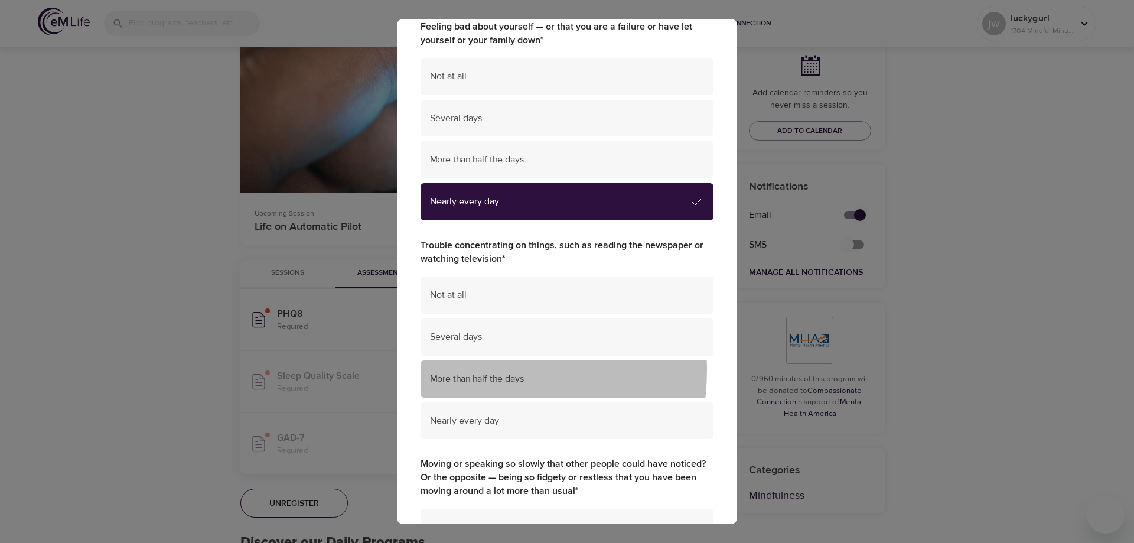
click at [479, 371] on div "More than half the days" at bounding box center [567, 378] width 293 height 37
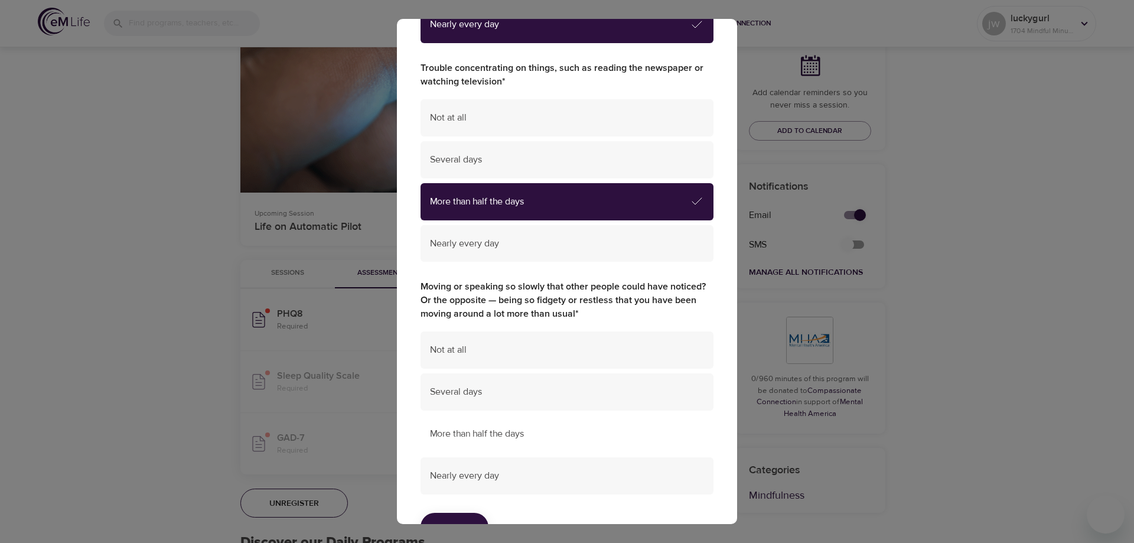
scroll to position [1341, 0]
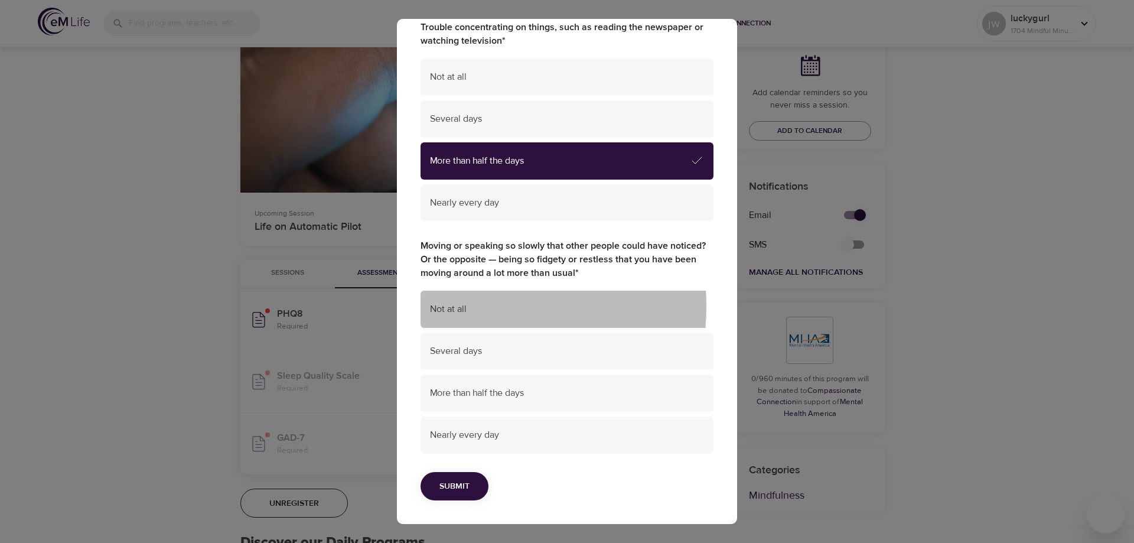
click at [454, 306] on span "Not at all" at bounding box center [567, 309] width 274 height 14
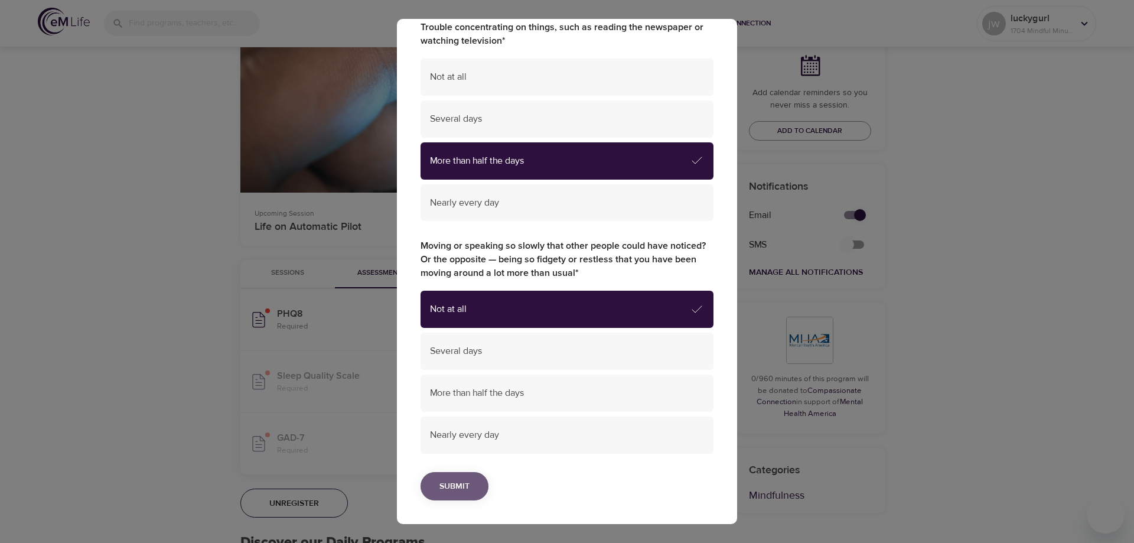
click at [451, 486] on span "Submit" at bounding box center [455, 486] width 30 height 15
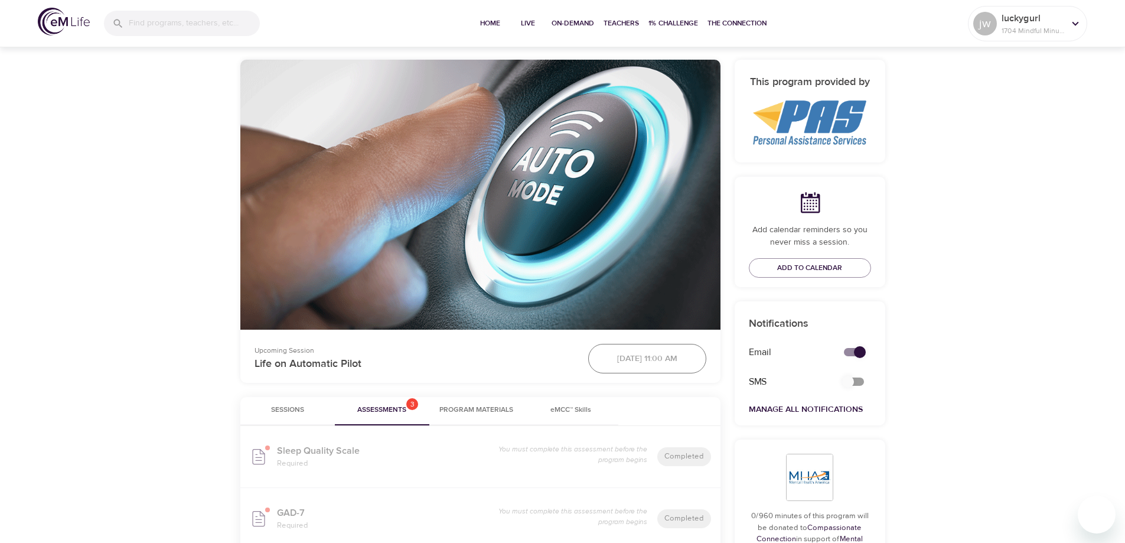
scroll to position [0, 0]
